Goal: Find specific page/section: Find specific page/section

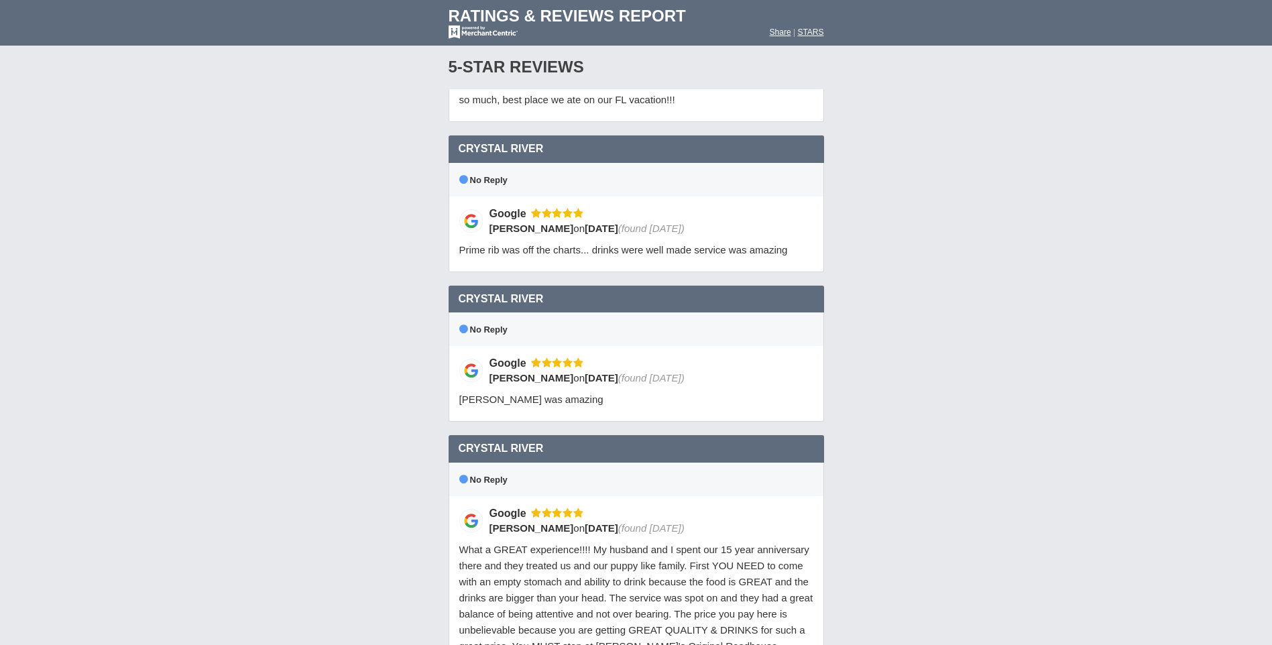
scroll to position [10881, 0]
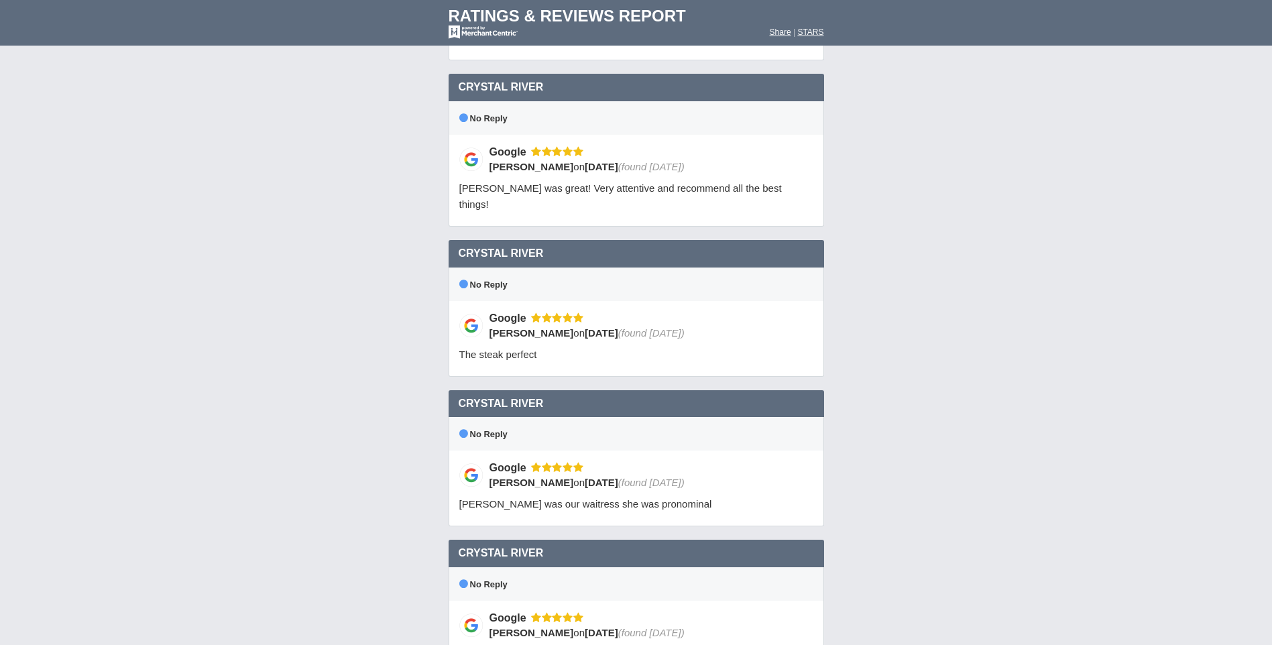
scroll to position [0, 0]
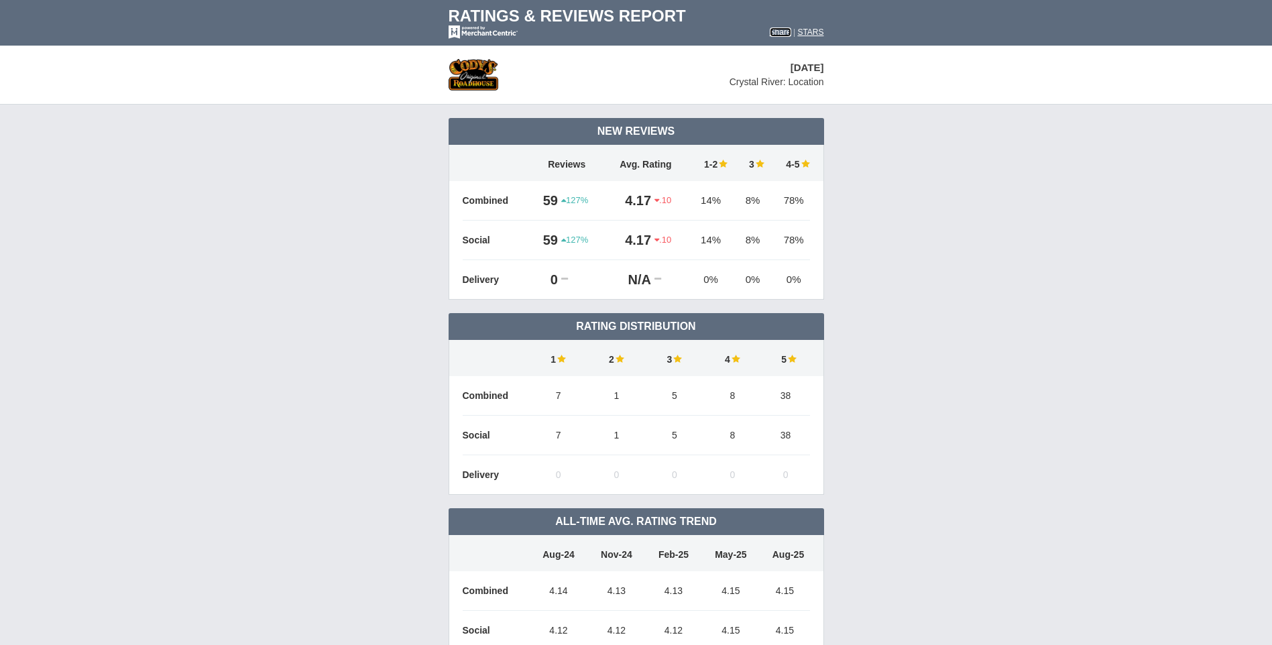
click at [771, 32] on font "Share" at bounding box center [780, 31] width 21 height 9
click at [811, 30] on font "STARS" at bounding box center [810, 31] width 26 height 9
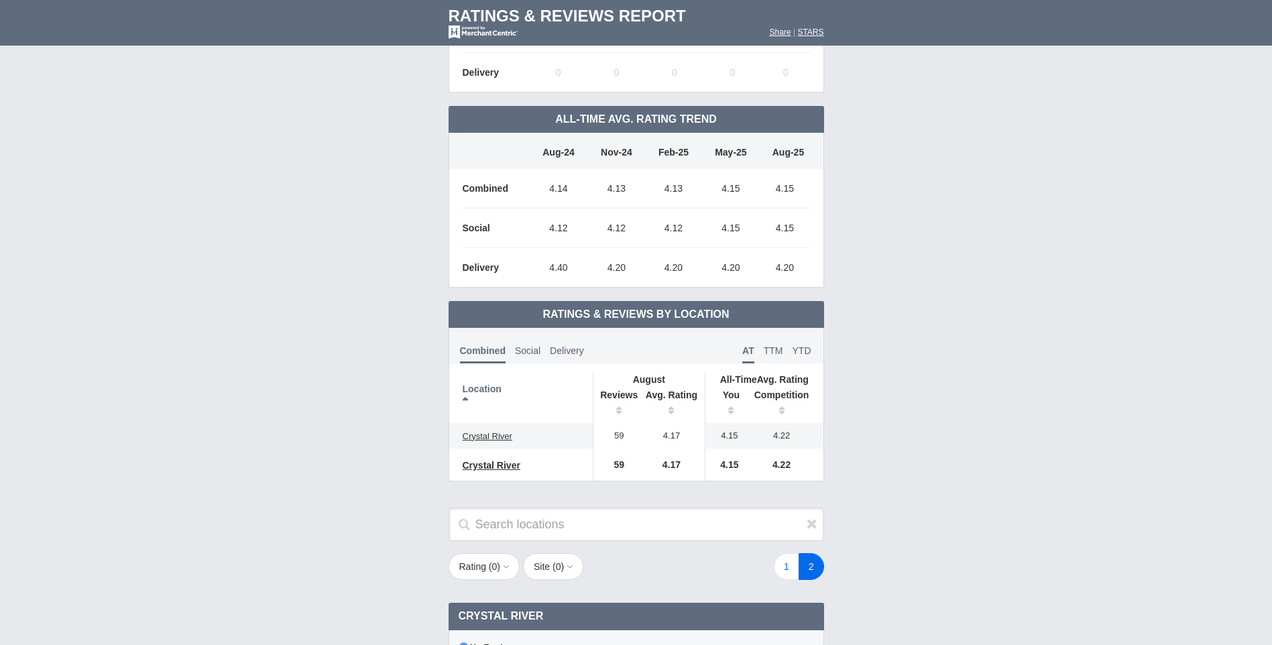
scroll to position [604, 0]
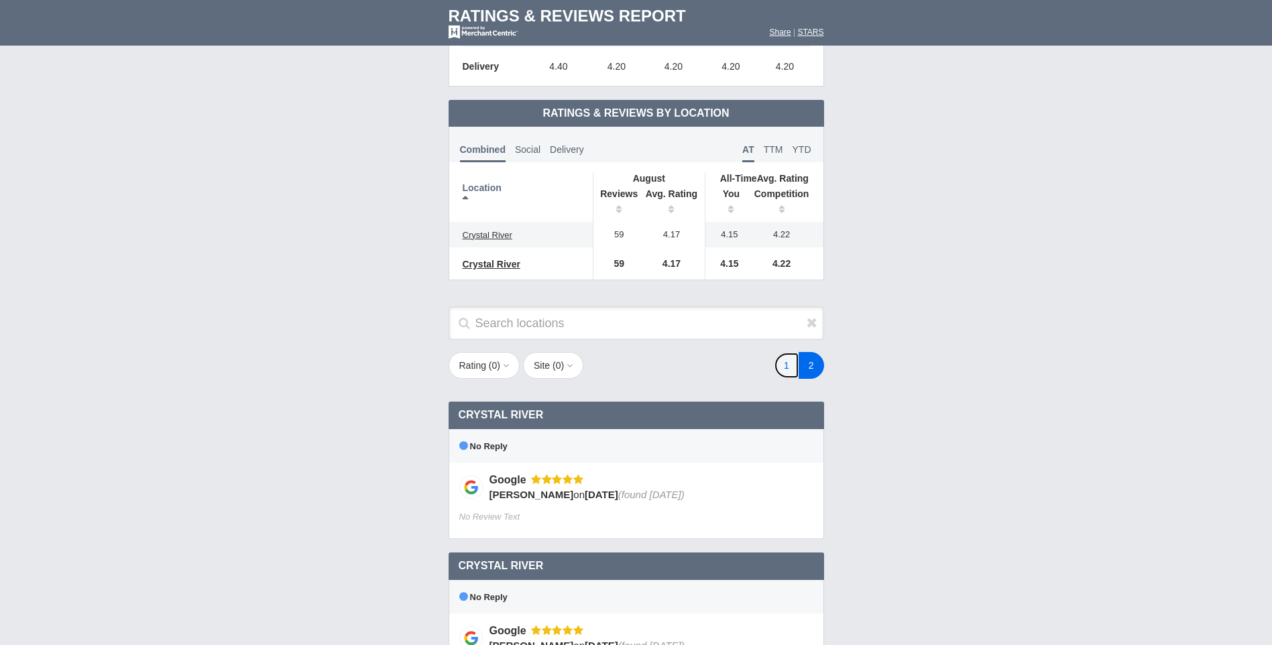
click at [786, 362] on link "1" at bounding box center [786, 365] width 25 height 27
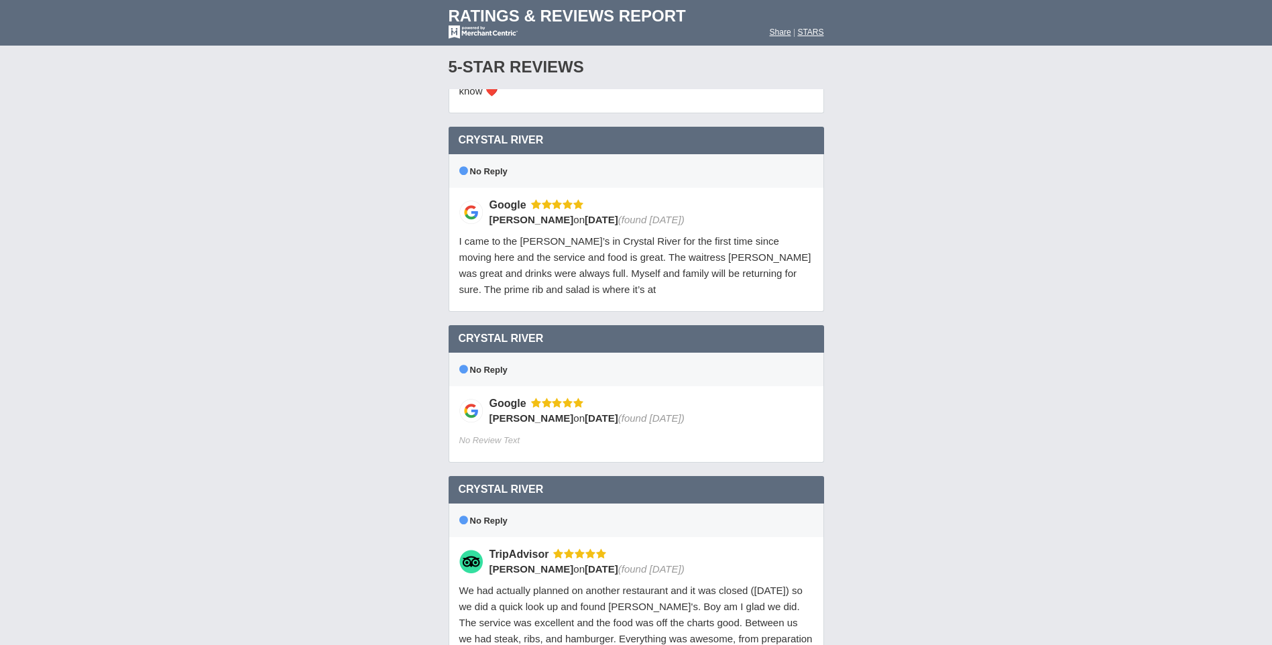
scroll to position [10881, 0]
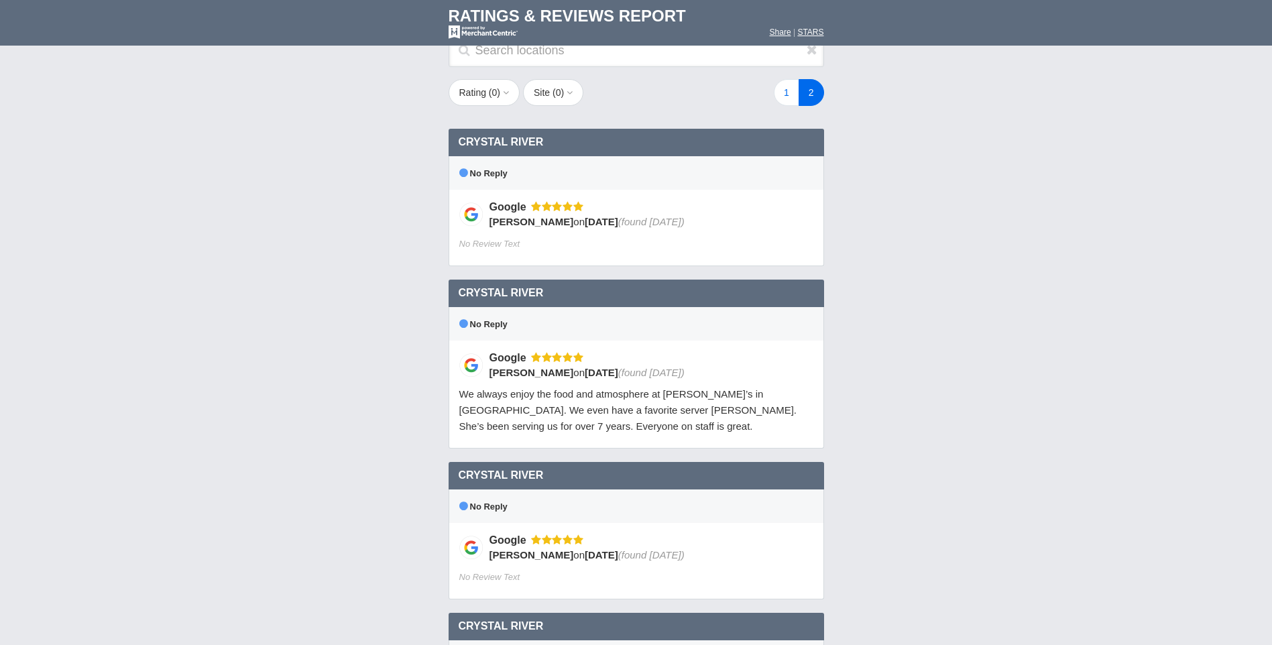
scroll to position [0, 0]
